Goal: Subscribe to service/newsletter

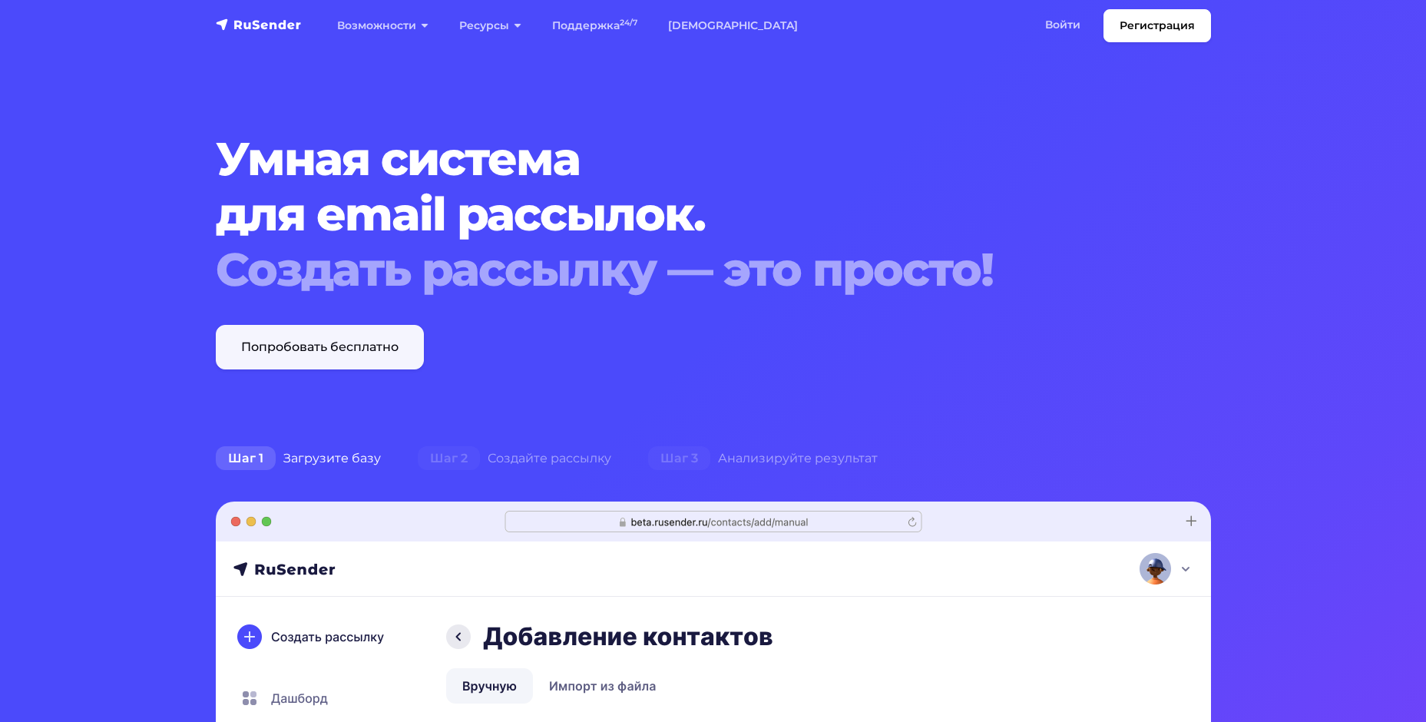
click at [238, 334] on link "Попробовать бесплатно" at bounding box center [320, 347] width 208 height 45
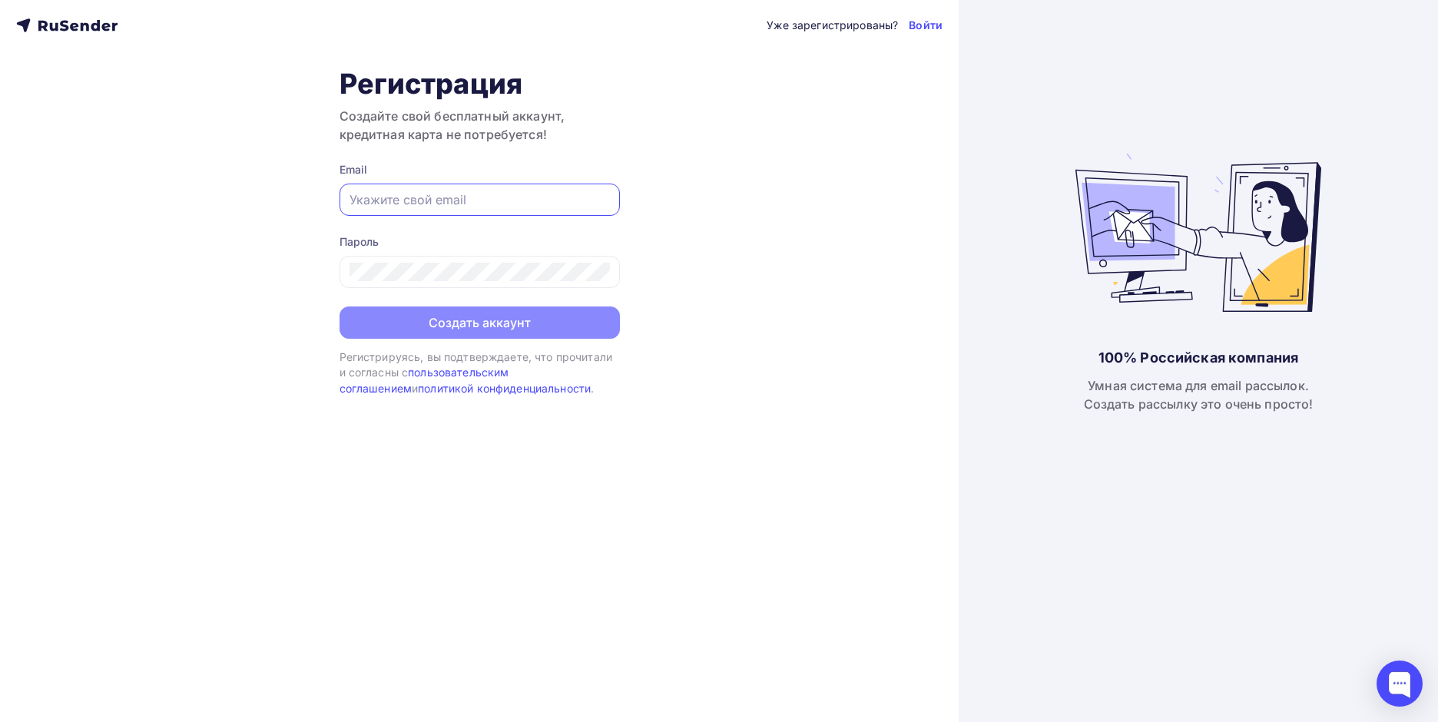
click at [396, 200] on input "text" at bounding box center [479, 199] width 260 height 18
click at [338, 320] on div "Уже зарегистрированы? Войти Регистрация Создайте свой бесплатный аккаунт, креди…" at bounding box center [479, 361] width 958 height 722
click at [449, 204] on input "text" at bounding box center [479, 199] width 260 height 18
type input "[EMAIL_ADDRESS][DOMAIN_NAME]"
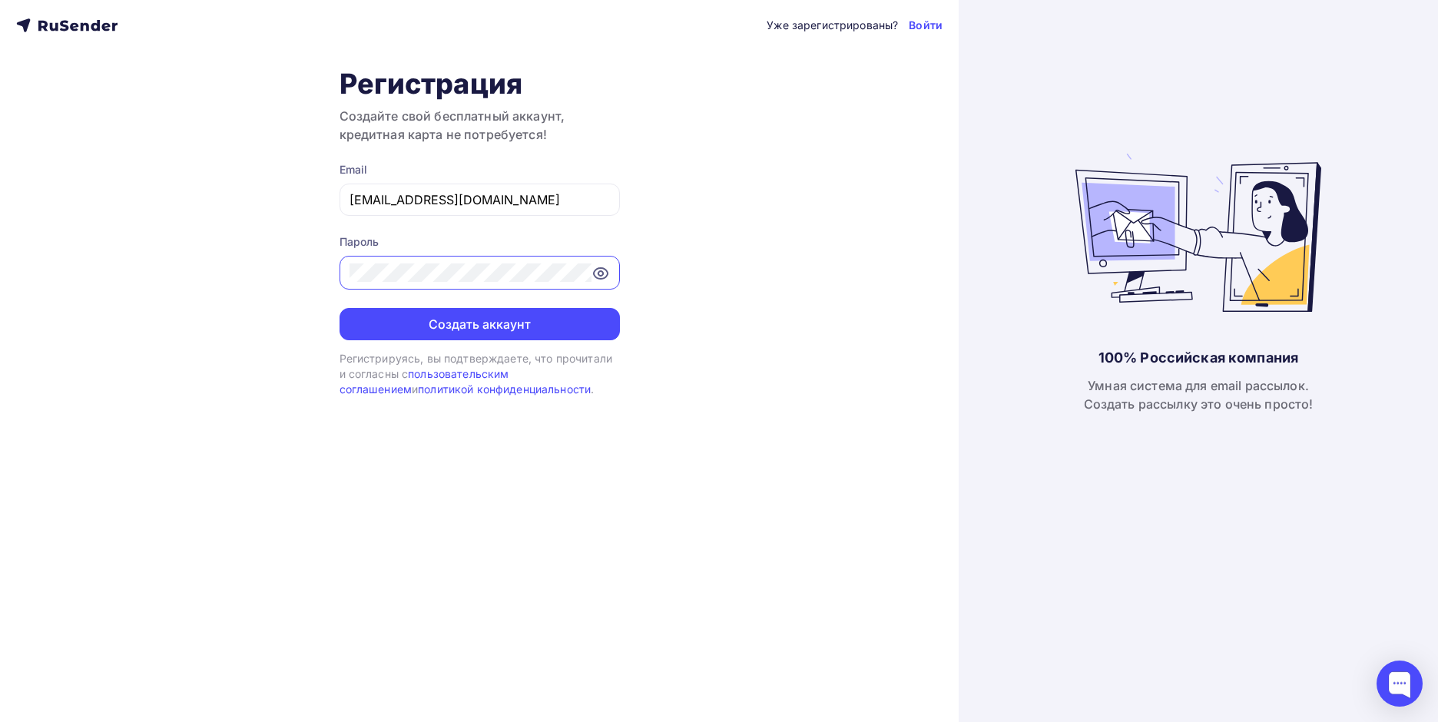
click at [604, 273] on icon at bounding box center [600, 273] width 18 height 18
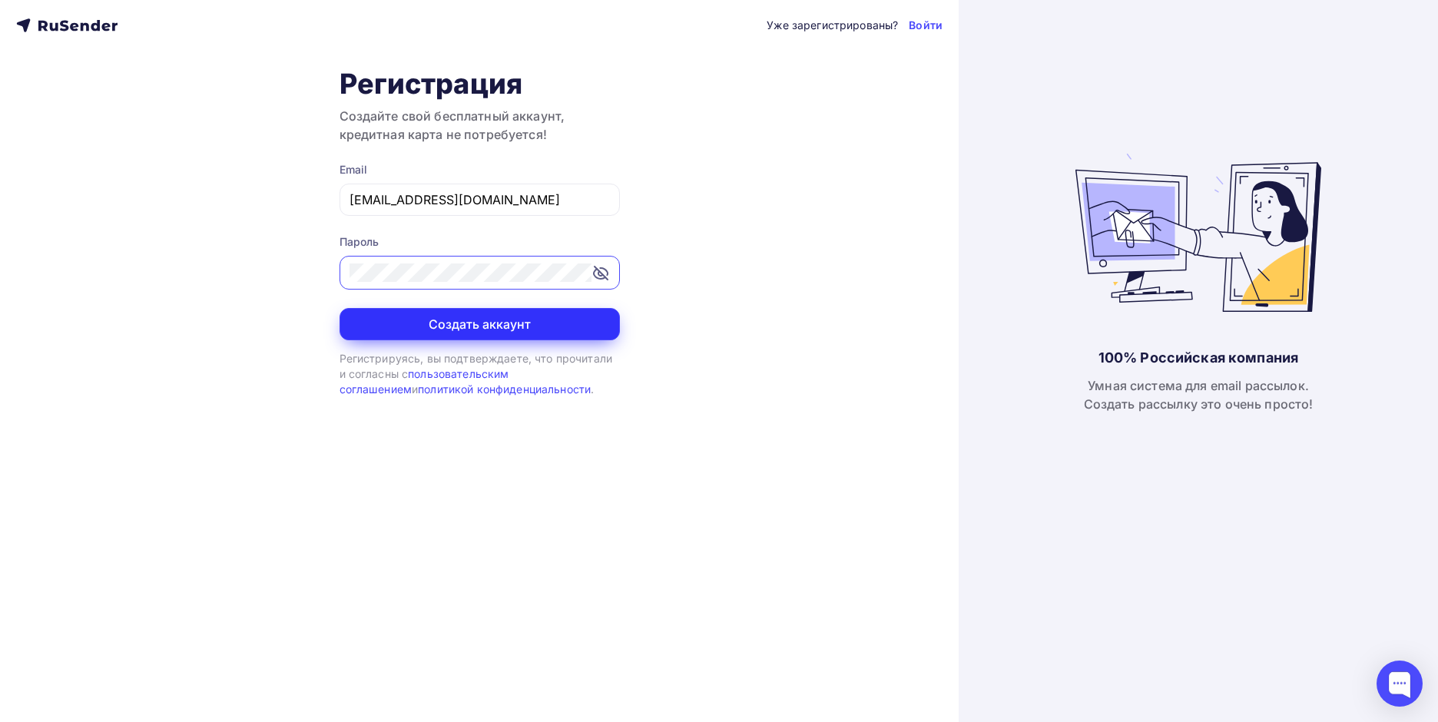
click at [444, 317] on button "Создать аккаунт" at bounding box center [479, 324] width 280 height 32
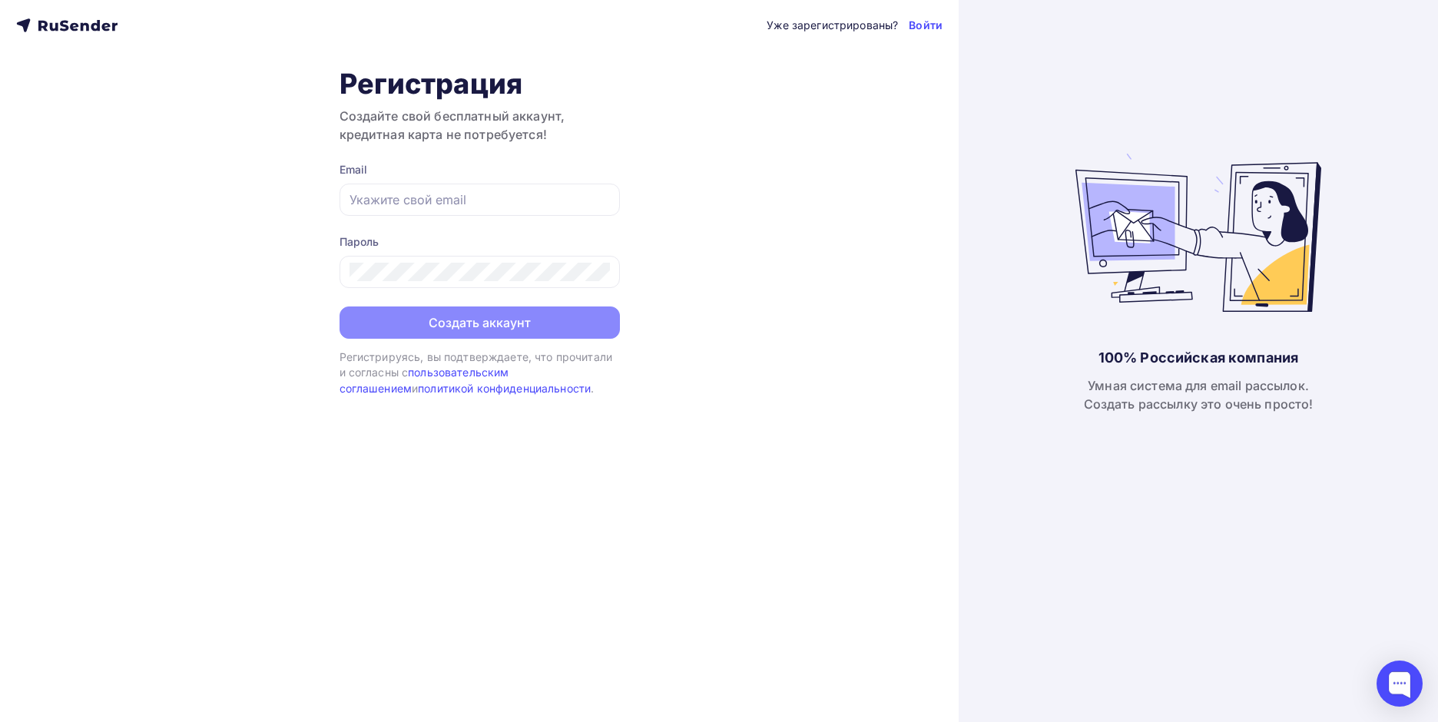
type input "[EMAIL_ADDRESS][DOMAIN_NAME]"
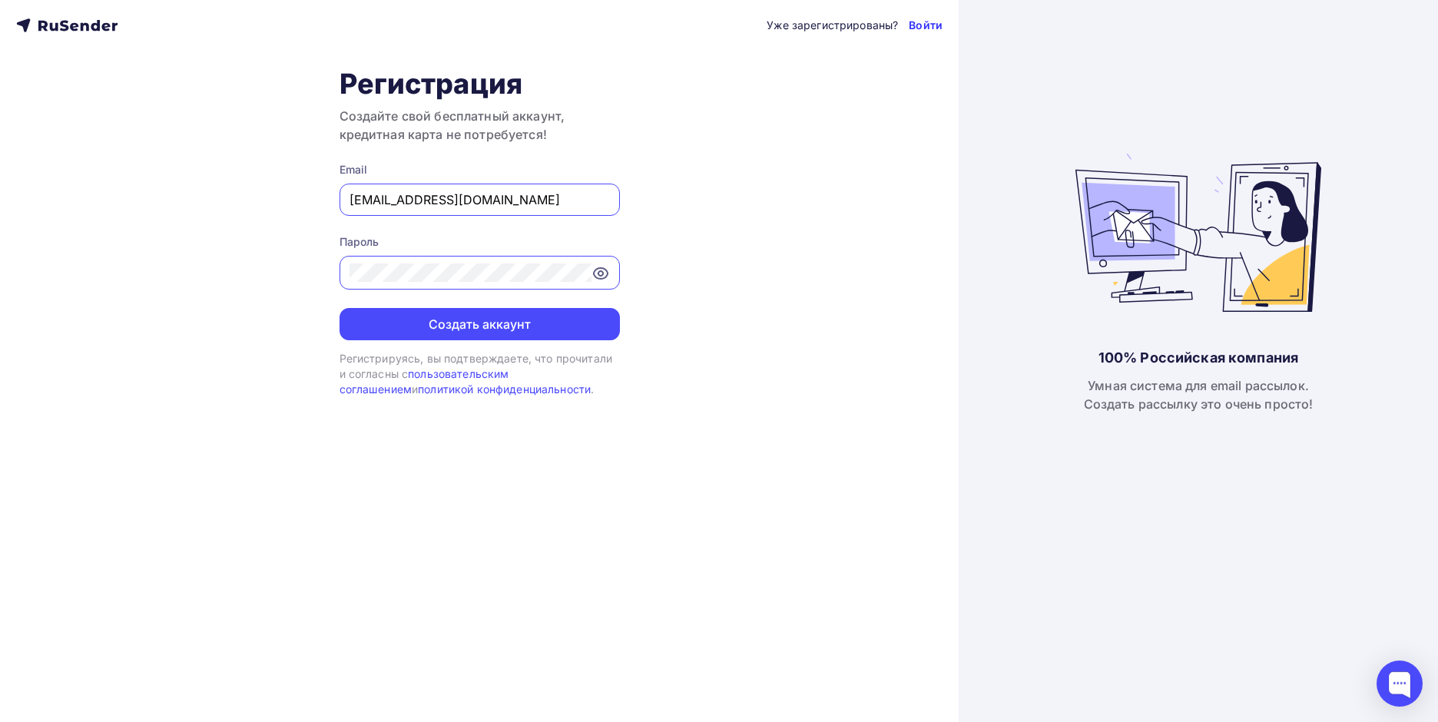
click at [920, 25] on link "Войти" at bounding box center [926, 25] width 34 height 15
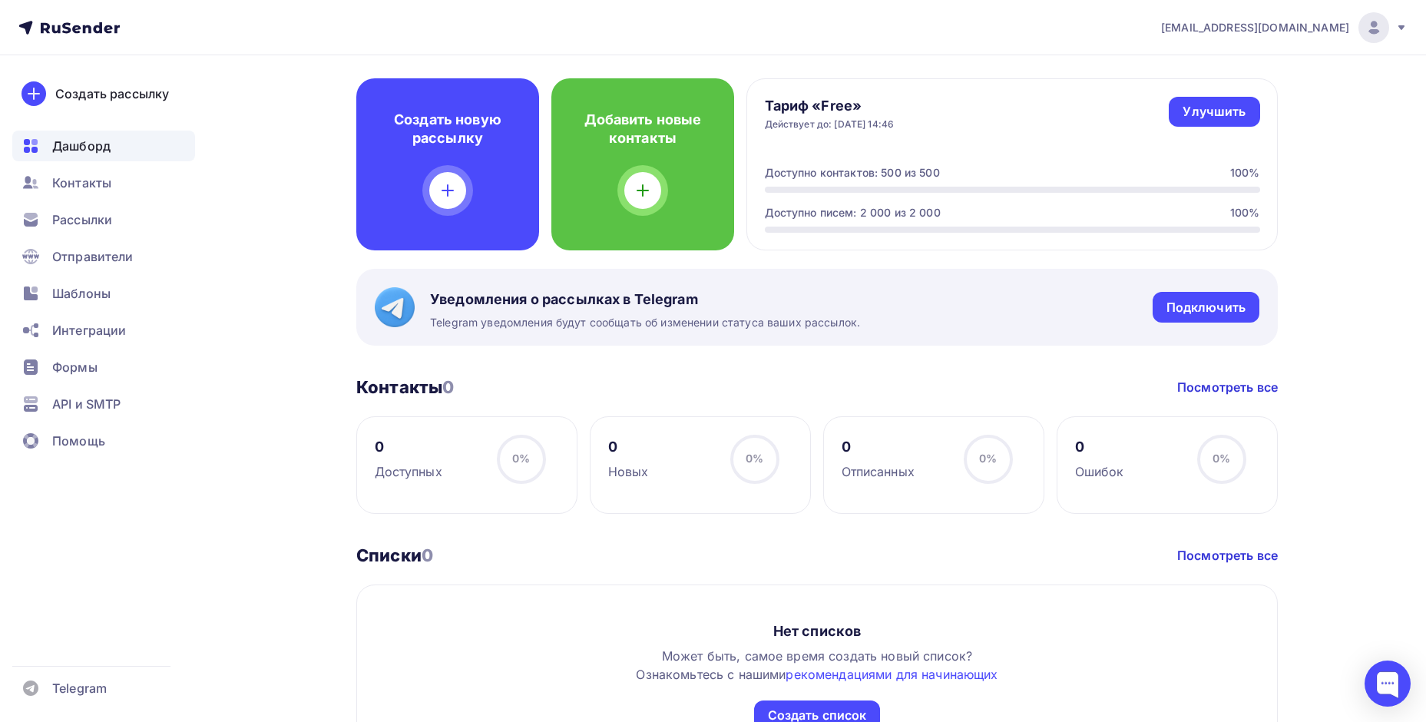
scroll to position [359, 0]
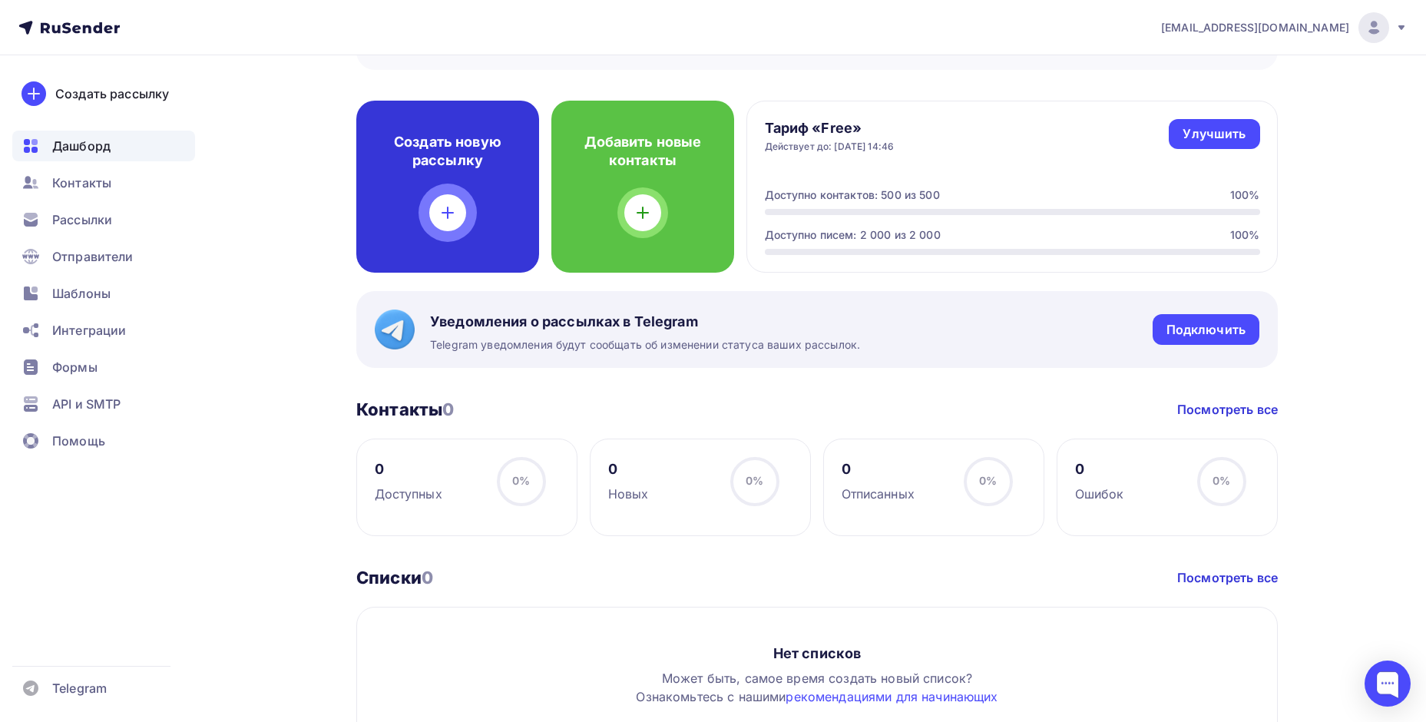
click at [457, 217] on div at bounding box center [447, 212] width 37 height 37
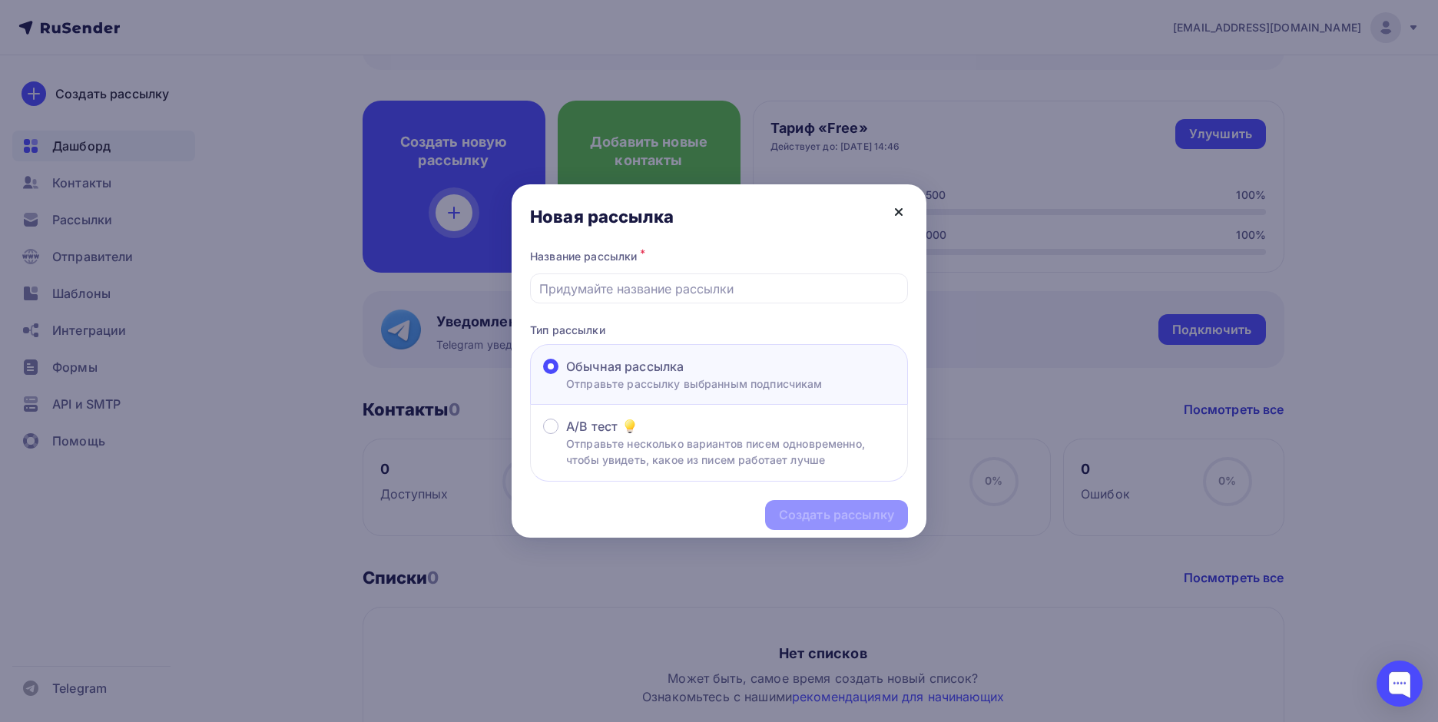
click at [900, 211] on icon at bounding box center [898, 212] width 6 height 6
